Goal: Use online tool/utility

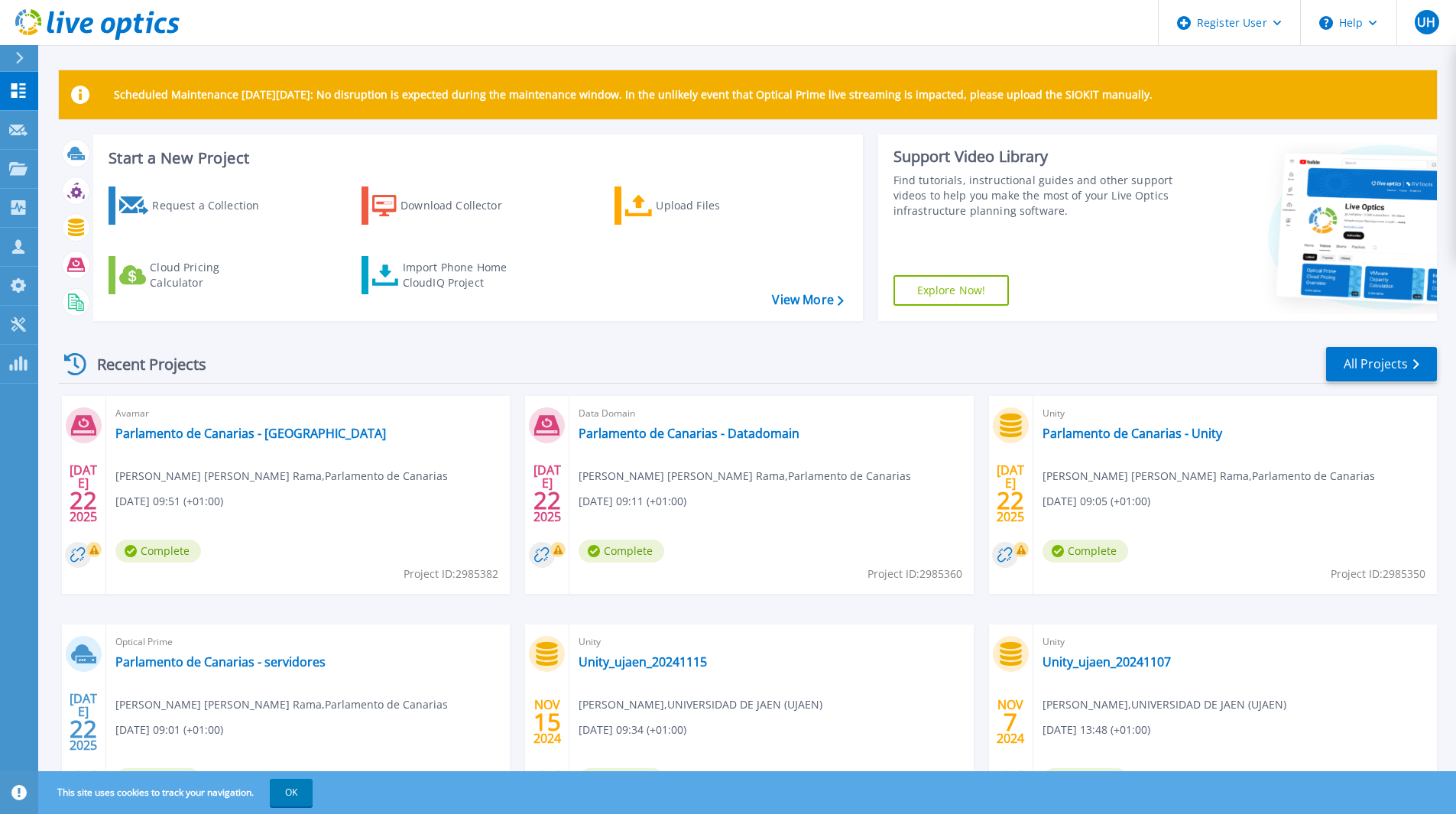
click at [13, 57] on button at bounding box center [19, 59] width 39 height 27
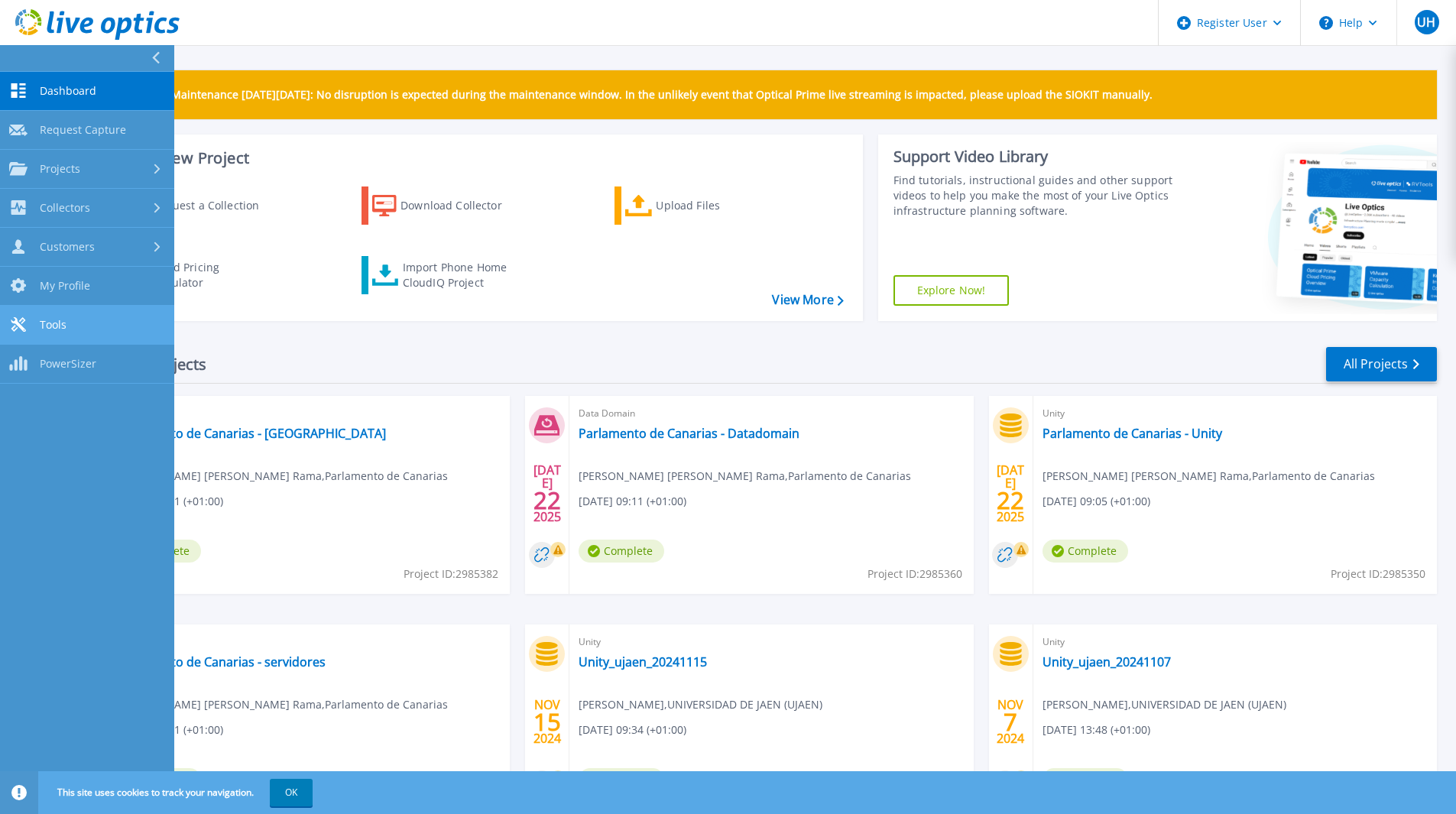
click at [94, 317] on link "Tools Tools" at bounding box center [87, 325] width 174 height 39
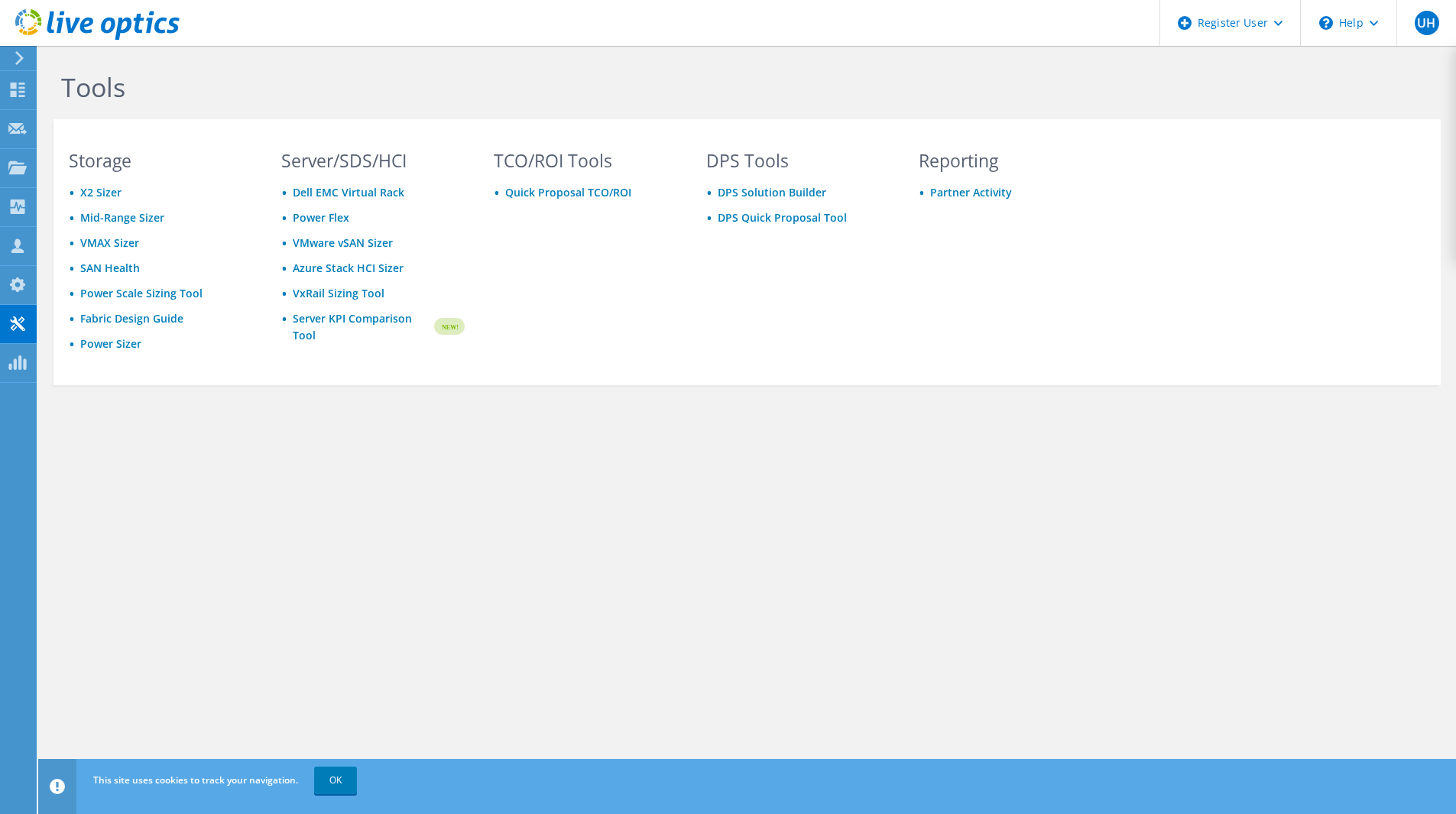
click at [243, 375] on div "Storage X2 Sizer Mid-Range Sizer VMAX Sizer SAN Health Power Scale Sizing Tool …" at bounding box center [161, 266] width 214 height 228
click at [348, 295] on link "VxRail Sizing Tool" at bounding box center [338, 293] width 91 height 14
